Goal: Task Accomplishment & Management: Use online tool/utility

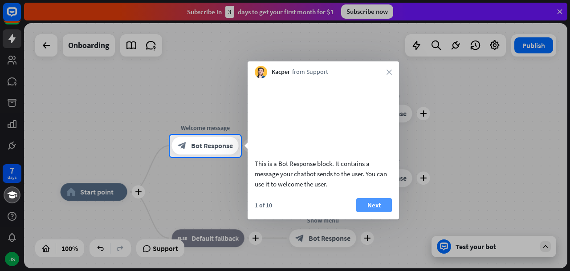
click at [378, 212] on button "Next" at bounding box center [374, 205] width 36 height 14
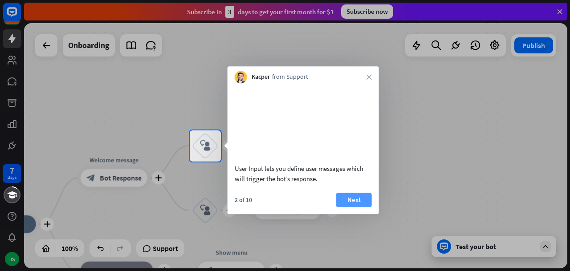
click at [360, 207] on button "Next" at bounding box center [354, 200] width 36 height 14
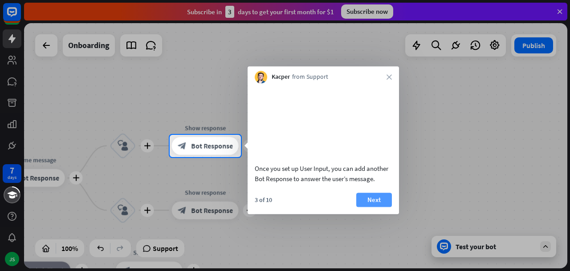
click at [373, 207] on button "Next" at bounding box center [374, 200] width 36 height 14
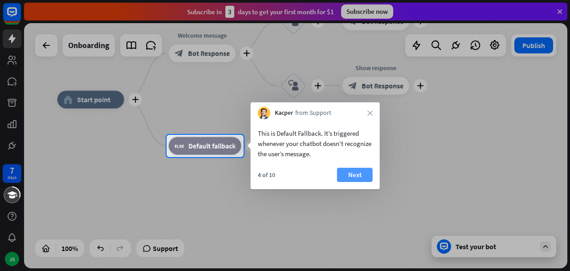
click at [352, 176] on button "Next" at bounding box center [355, 175] width 36 height 14
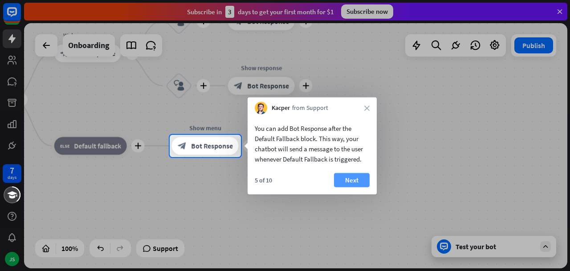
click at [353, 187] on button "Next" at bounding box center [352, 180] width 36 height 14
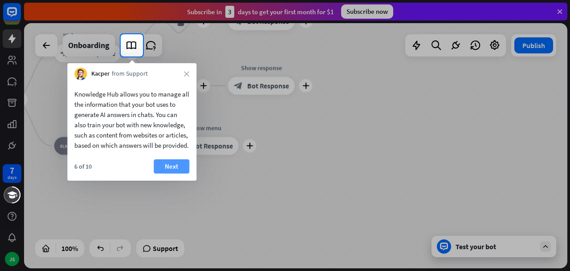
click at [174, 174] on button "Next" at bounding box center [172, 166] width 36 height 14
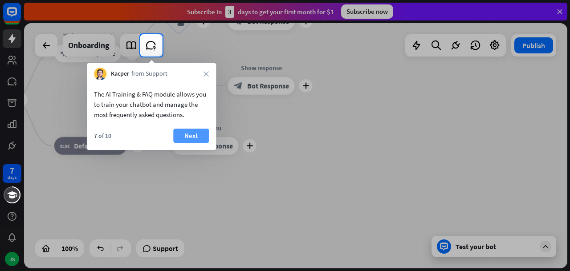
click at [188, 131] on button "Next" at bounding box center [191, 136] width 36 height 14
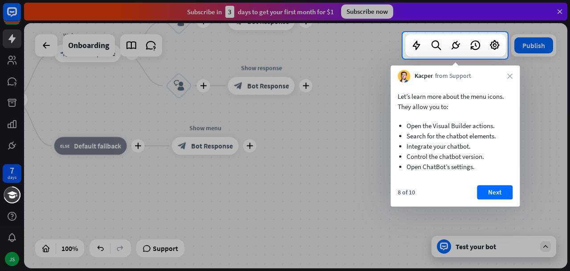
click at [486, 185] on div "Let’s learn more about the menu icons. They allow you to: Open the Visual Build…" at bounding box center [454, 144] width 129 height 124
click at [495, 194] on button "Next" at bounding box center [495, 192] width 36 height 14
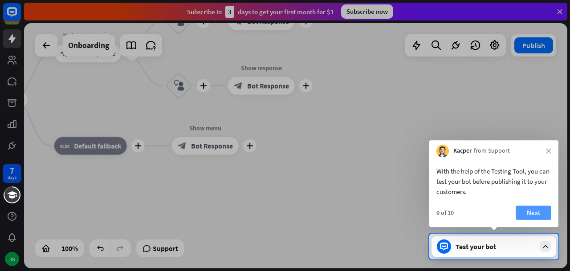
click at [538, 212] on button "Next" at bounding box center [534, 213] width 36 height 14
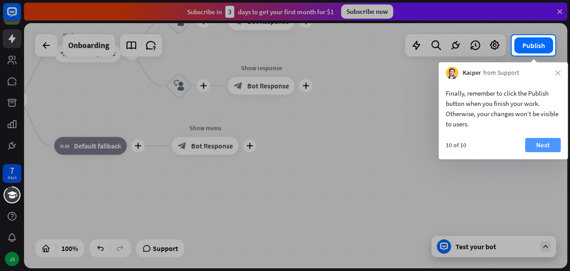
click at [541, 141] on button "Next" at bounding box center [543, 145] width 36 height 14
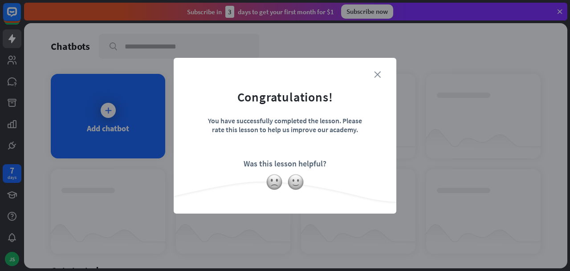
click at [376, 76] on icon "close" at bounding box center [377, 74] width 7 height 7
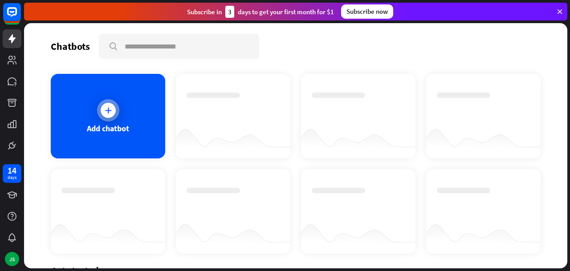
click at [108, 113] on icon at bounding box center [108, 110] width 9 height 9
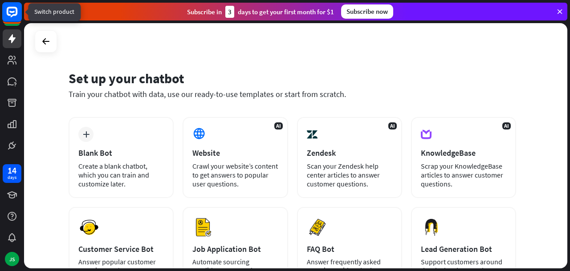
click at [15, 15] on icon at bounding box center [12, 12] width 11 height 11
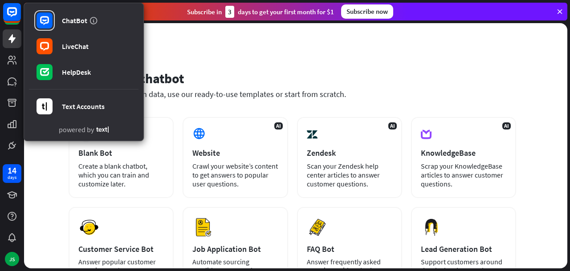
click at [166, 35] on div "Set up your chatbot Train your chatbot with data, use our ready-to-use template…" at bounding box center [295, 145] width 543 height 245
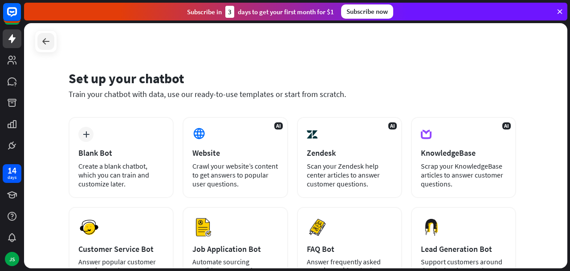
click at [48, 41] on icon at bounding box center [46, 41] width 11 height 11
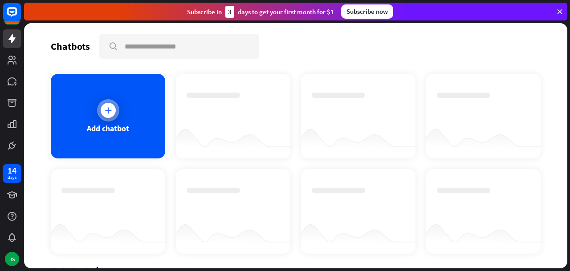
click at [111, 107] on icon at bounding box center [108, 110] width 9 height 9
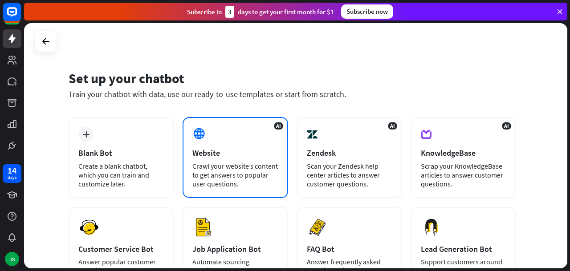
click at [209, 156] on div "Website" at bounding box center [234, 153] width 85 height 10
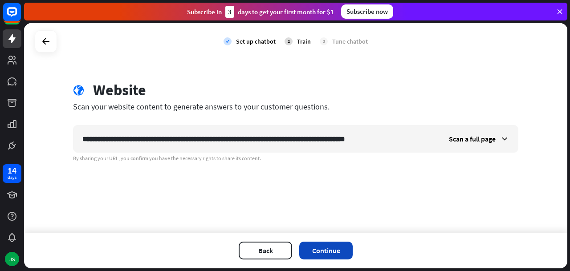
type input "**********"
click at [331, 248] on button "Continue" at bounding box center [325, 251] width 53 height 18
click at [504, 140] on icon at bounding box center [504, 138] width 9 height 9
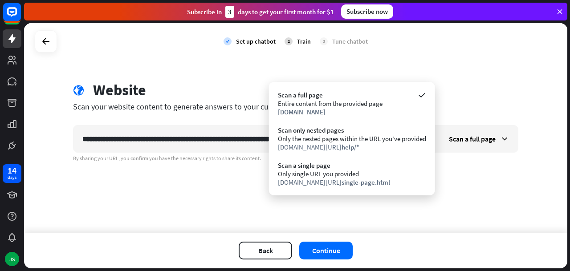
click at [485, 70] on div "**********" at bounding box center [295, 128] width 543 height 210
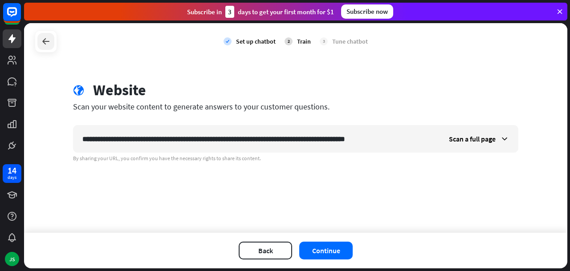
click at [48, 43] on icon at bounding box center [46, 41] width 11 height 11
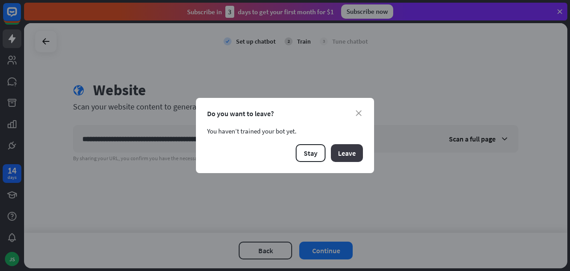
click at [341, 155] on button "Leave" at bounding box center [347, 153] width 32 height 18
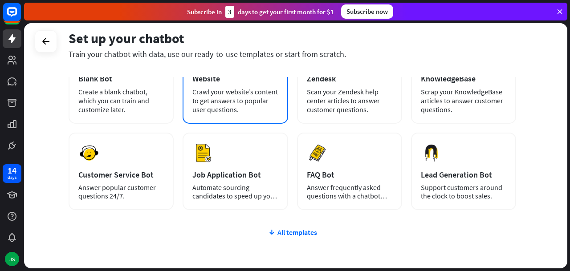
scroll to position [75, 0]
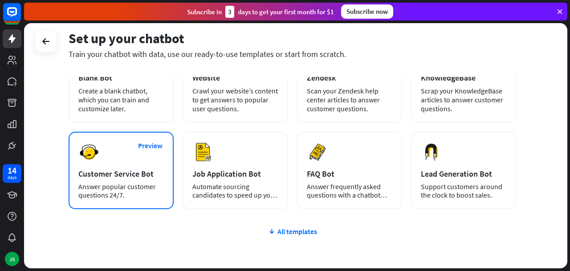
click at [142, 173] on div "Customer Service Bot" at bounding box center [120, 174] width 85 height 10
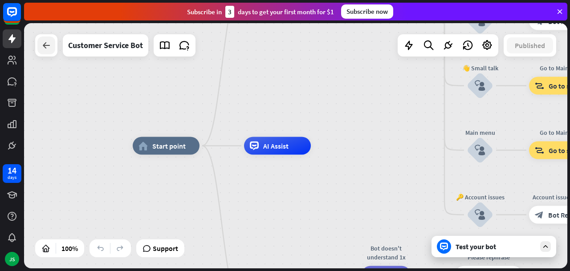
click at [45, 50] on icon at bounding box center [46, 45] width 11 height 11
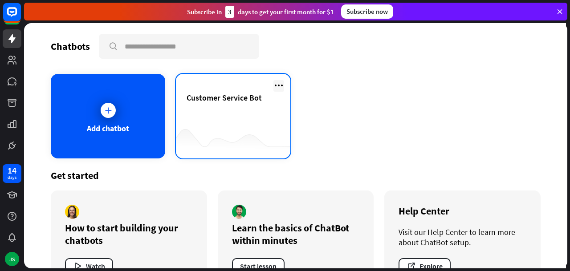
click at [278, 86] on icon at bounding box center [278, 85] width 11 height 11
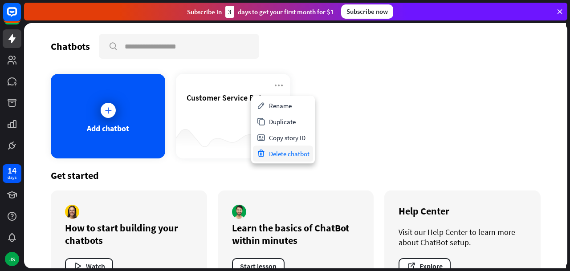
click at [280, 154] on div "Delete chatbot" at bounding box center [283, 154] width 60 height 16
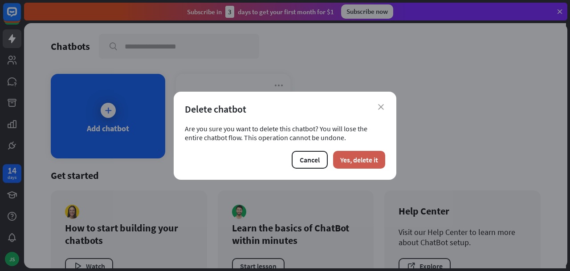
click at [343, 161] on button "Yes, delete it" at bounding box center [359, 160] width 52 height 18
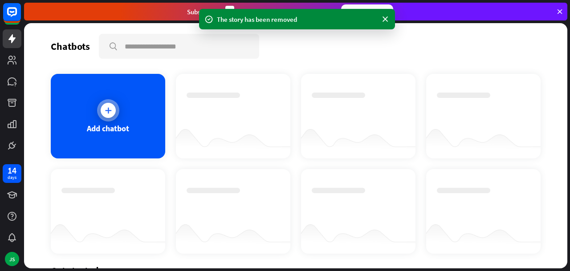
click at [112, 110] on icon at bounding box center [108, 110] width 9 height 9
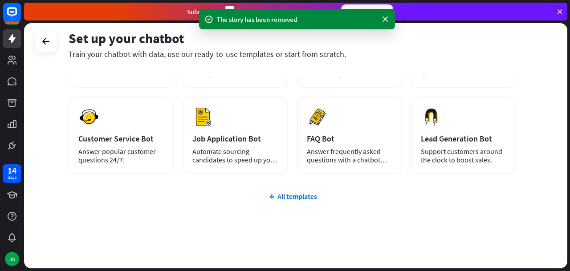
scroll to position [113, 0]
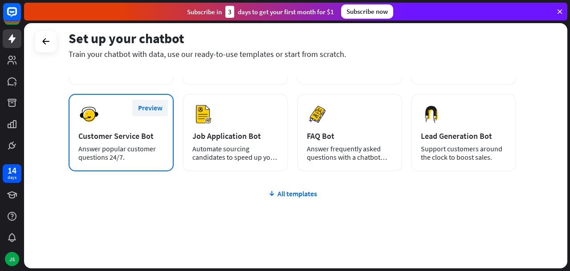
click at [156, 110] on button "Preview" at bounding box center [150, 108] width 36 height 16
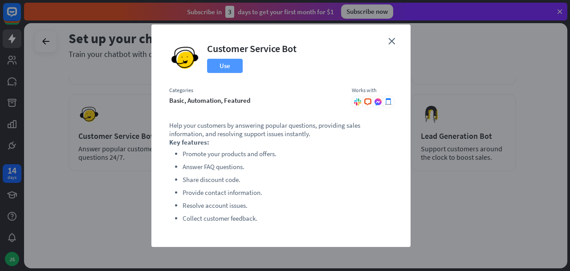
click at [226, 64] on button "Use" at bounding box center [225, 66] width 36 height 14
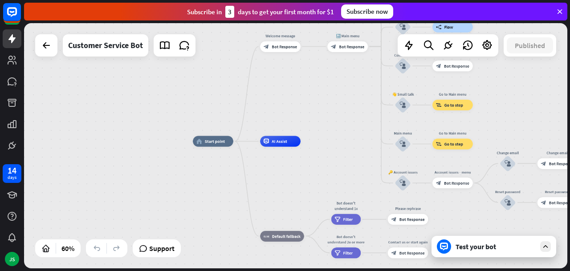
drag, startPoint x: 260, startPoint y: 141, endPoint x: 283, endPoint y: 169, distance: 36.0
click at [283, 169] on div "home_2 Start point Welcome message block_bot_response Bot Response 🔙 Main menu …" at bounding box center [357, 216] width 328 height 148
click at [44, 42] on icon at bounding box center [46, 45] width 11 height 11
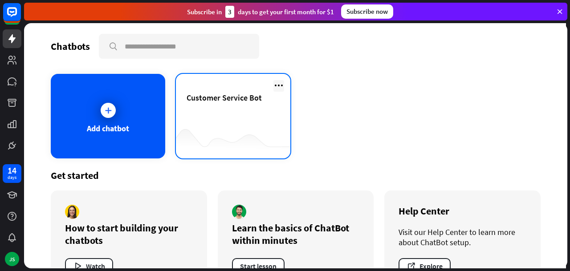
click at [279, 84] on icon at bounding box center [278, 85] width 11 height 11
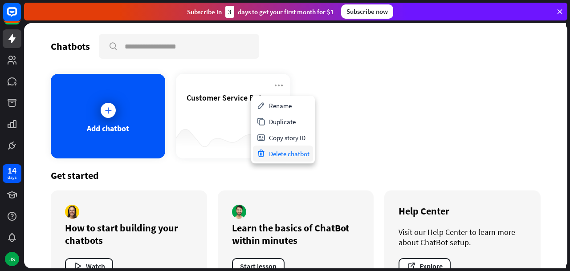
click at [283, 155] on div "Delete chatbot" at bounding box center [283, 154] width 60 height 16
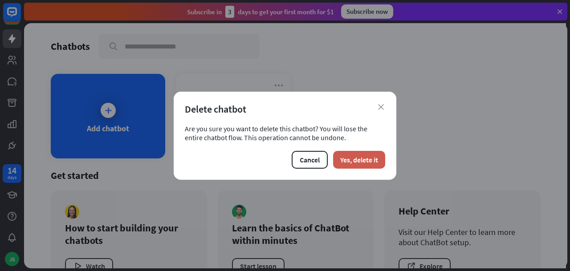
click at [350, 164] on button "Yes, delete it" at bounding box center [359, 160] width 52 height 18
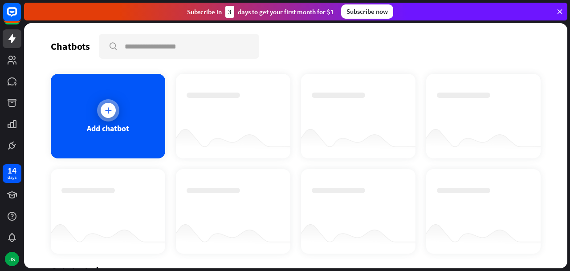
click at [111, 109] on icon at bounding box center [108, 110] width 9 height 9
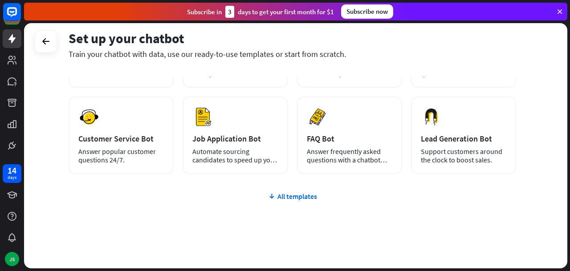
scroll to position [123, 0]
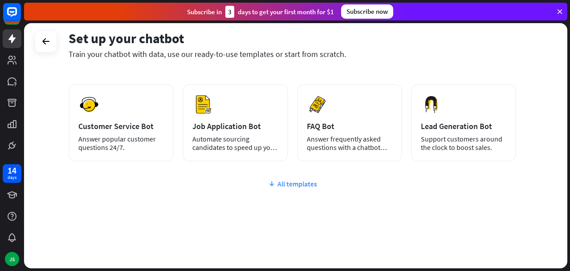
click at [284, 183] on div "All templates" at bounding box center [292, 183] width 447 height 9
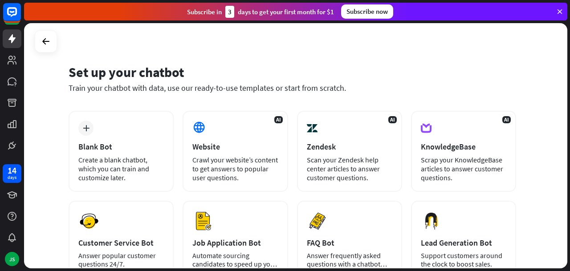
scroll to position [0, 0]
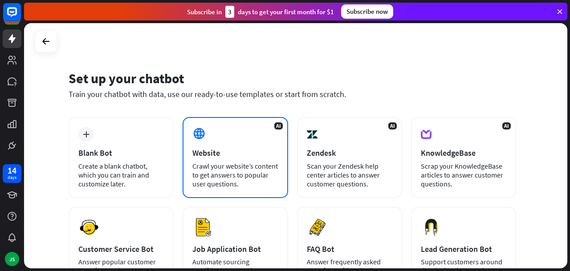
click at [214, 124] on div "AI Website Crawl your website’s content to get answers to popular user question…" at bounding box center [235, 157] width 105 height 81
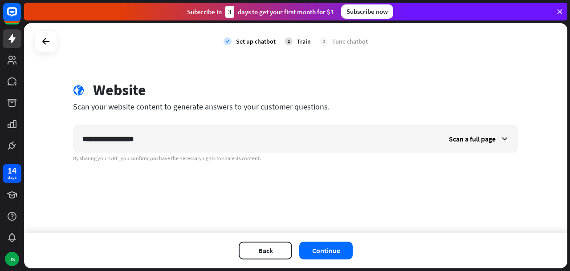
type input "**********"
